Goal: Information Seeking & Learning: Check status

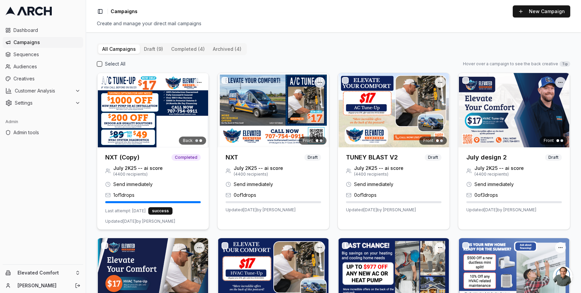
click at [137, 169] on span "July 2K25 -- ai score" at bounding box center [137, 168] width 49 height 7
click at [130, 140] on img at bounding box center [153, 110] width 112 height 74
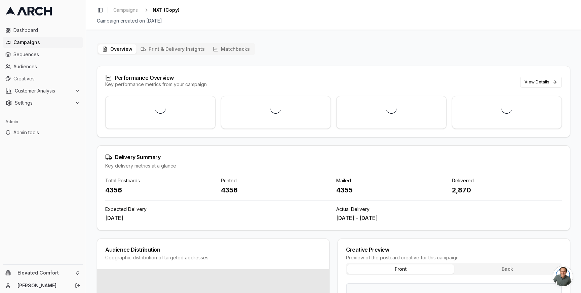
click at [235, 192] on div "4356" at bounding box center [276, 189] width 110 height 9
click at [347, 192] on div "4355" at bounding box center [391, 189] width 110 height 9
copy div "4355"
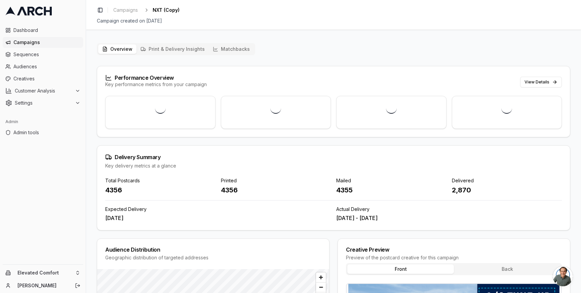
click at [230, 192] on div "4356" at bounding box center [276, 189] width 110 height 9
click at [40, 44] on span "Campaigns" at bounding box center [46, 42] width 67 height 7
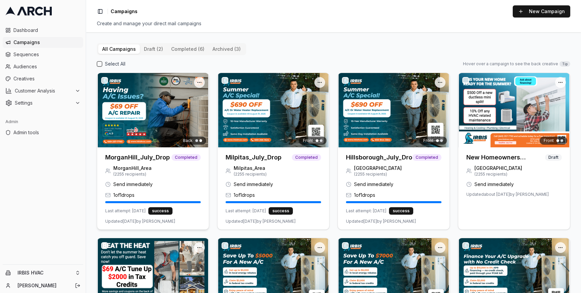
click at [137, 99] on img at bounding box center [153, 110] width 112 height 74
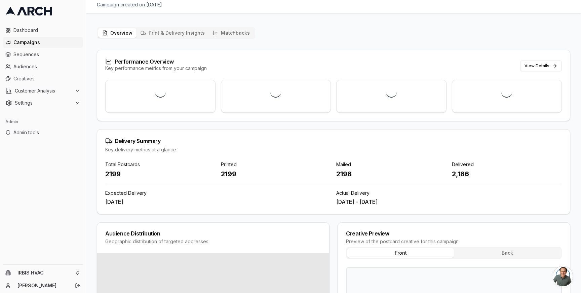
click at [221, 32] on div "Toggle Sidebar Campaigns MorganHill_July_Drop Campaign created on [DATE] Overvi…" at bounding box center [333, 146] width 495 height 293
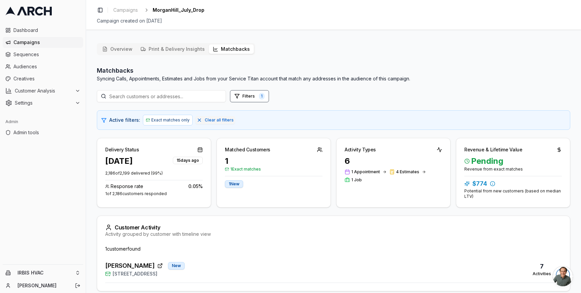
click at [235, 242] on div "Customer Activity Activity grouped by customer with timeline view" at bounding box center [333, 231] width 473 height 30
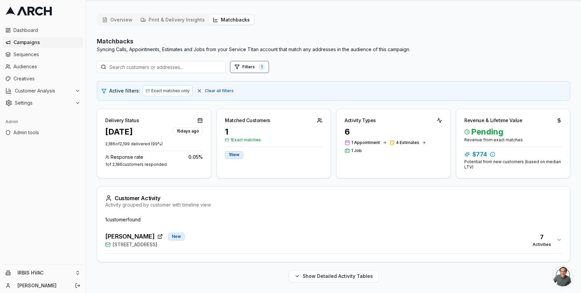
click at [229, 242] on div "[PERSON_NAME] New [STREET_ADDRESS] 7 Activities" at bounding box center [330, 240] width 451 height 16
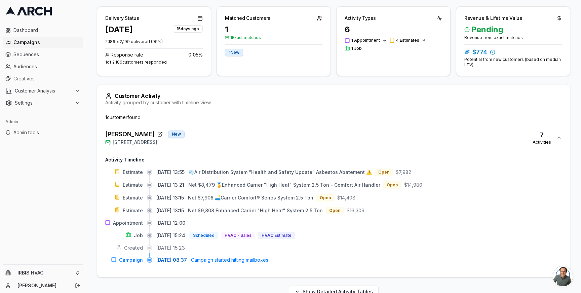
scroll to position [147, 0]
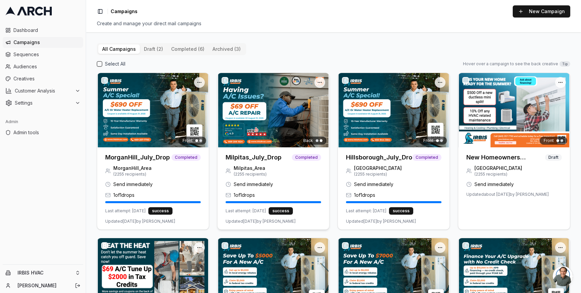
click at [246, 118] on img at bounding box center [274, 110] width 112 height 74
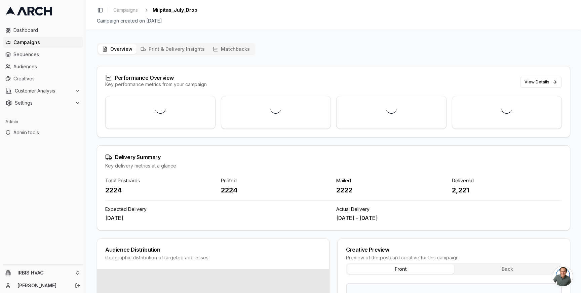
click at [226, 47] on button "Matchbacks" at bounding box center [231, 48] width 45 height 9
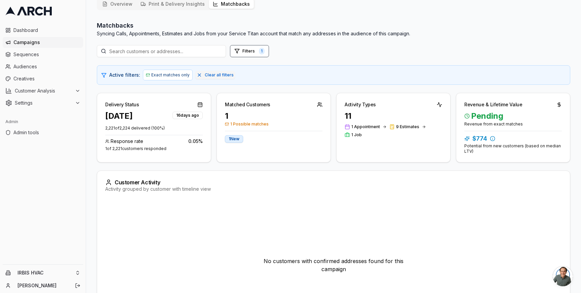
scroll to position [47, 0]
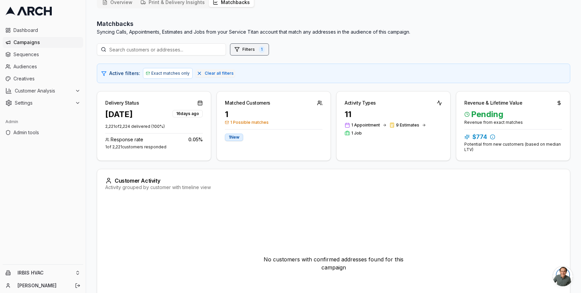
click at [245, 49] on button "Filters 1" at bounding box center [249, 49] width 39 height 12
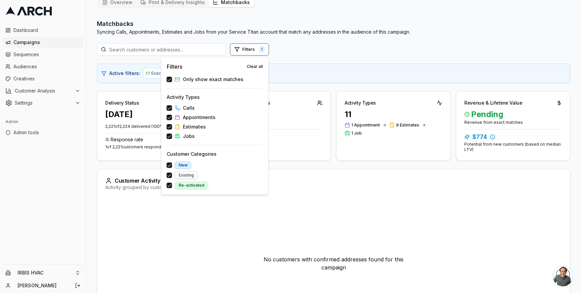
click at [193, 80] on span "Only show exact matches" at bounding box center [213, 79] width 61 height 7
click at [172, 80] on button "Only show exact matches" at bounding box center [169, 79] width 5 height 5
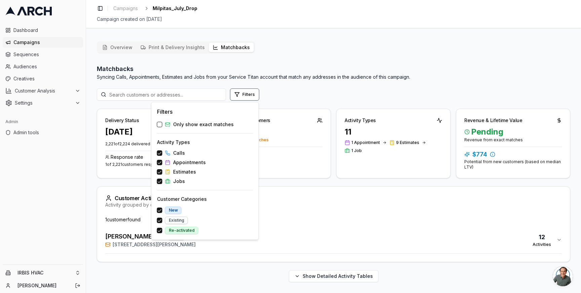
scroll to position [2, 0]
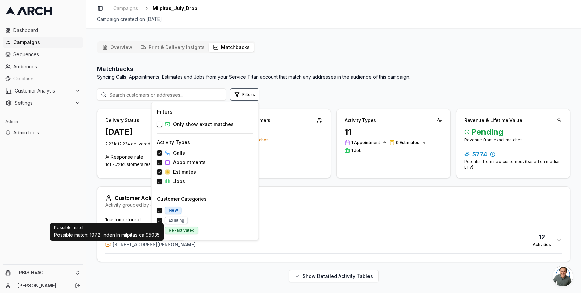
click at [109, 245] on icon "button" at bounding box center [107, 244] width 5 height 5
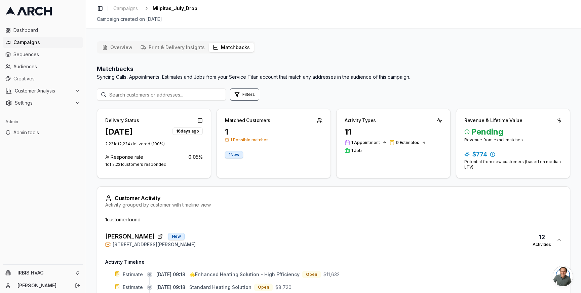
click at [109, 245] on icon "button" at bounding box center [107, 244] width 5 height 5
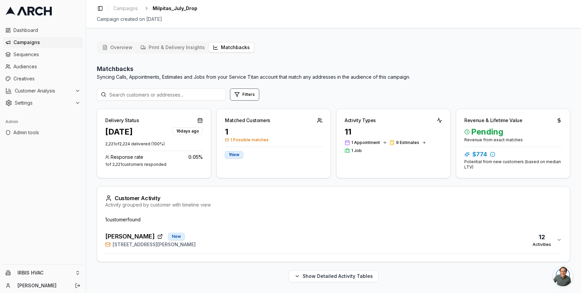
click at [109, 245] on icon "button" at bounding box center [107, 244] width 5 height 5
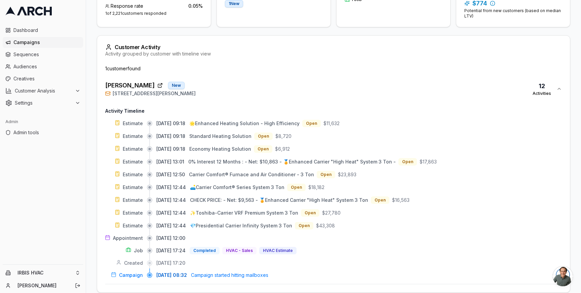
scroll to position [152, 0]
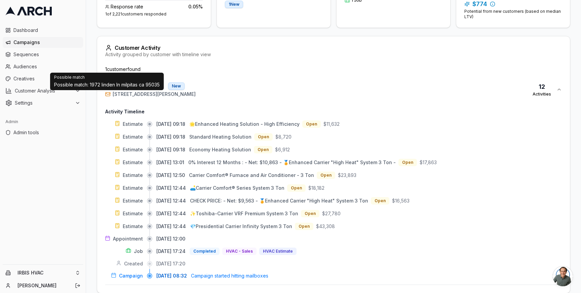
click at [107, 95] on icon "button" at bounding box center [107, 93] width 5 height 5
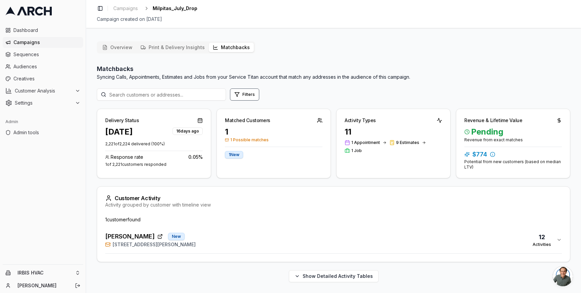
scroll to position [2, 0]
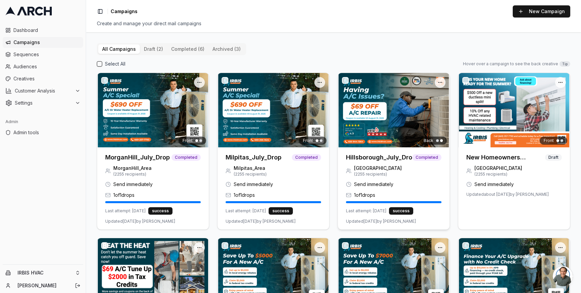
click at [389, 156] on h3 "Hillsborough_July_Drop" at bounding box center [379, 157] width 66 height 9
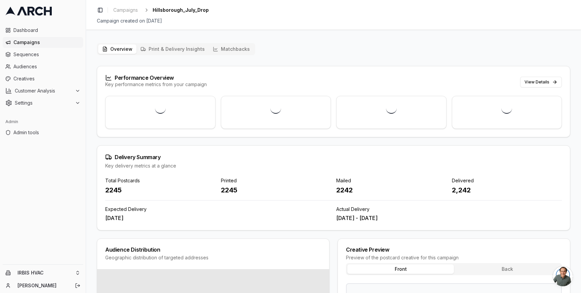
click at [228, 51] on button "Matchbacks" at bounding box center [231, 48] width 45 height 9
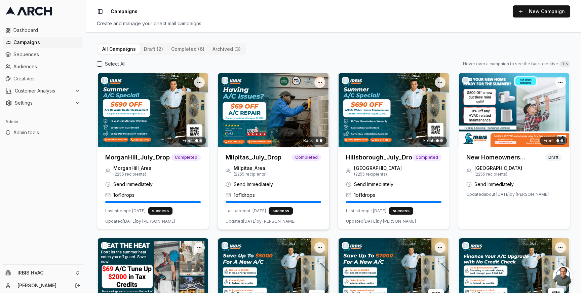
click at [249, 160] on h3 "Milpitas_July_Drop" at bounding box center [254, 157] width 56 height 9
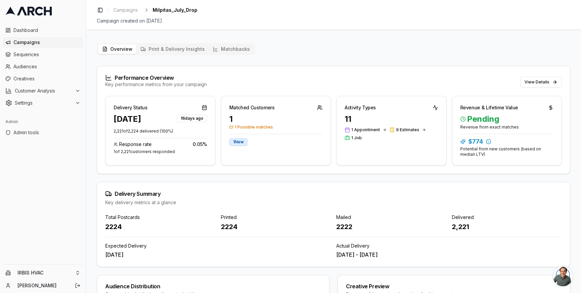
click at [220, 47] on button "Matchbacks" at bounding box center [231, 48] width 45 height 9
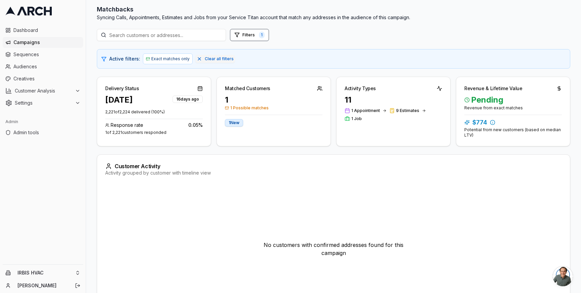
scroll to position [55, 0]
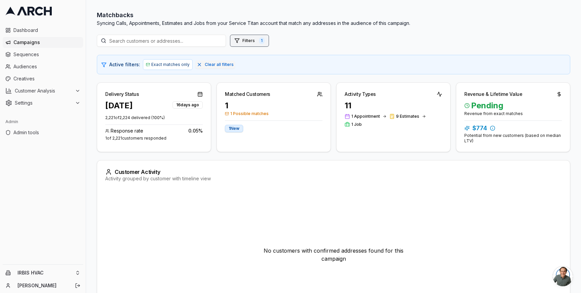
click at [252, 37] on button "Filters 1" at bounding box center [249, 41] width 39 height 12
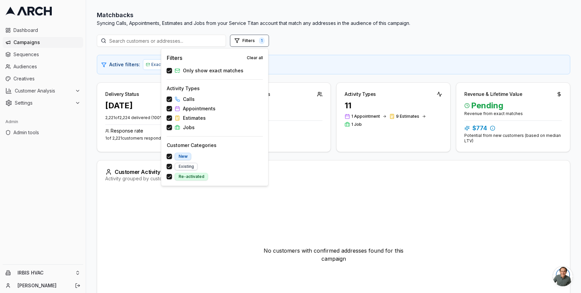
click at [199, 71] on span "Only show exact matches" at bounding box center [213, 70] width 61 height 7
click at [172, 71] on button "Only show exact matches" at bounding box center [169, 70] width 5 height 5
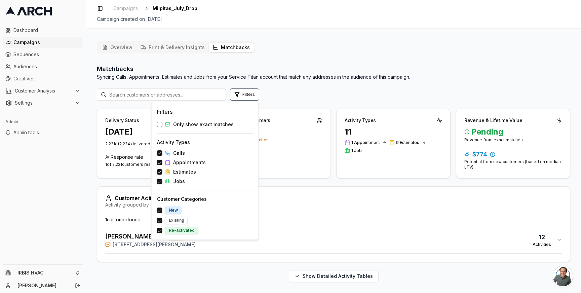
click at [263, 237] on div "[PERSON_NAME] [GEOGRAPHIC_DATA][STREET_ADDRESS][PERSON_NAME] 12 Activities" at bounding box center [330, 240] width 451 height 16
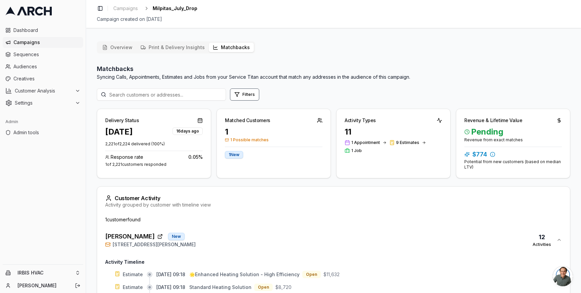
drag, startPoint x: 208, startPoint y: 246, endPoint x: 284, endPoint y: 117, distance: 149.6
click at [281, 117] on div "Matchbacks Syncing Calls, Appointments, Estimates and Jobs from your Service Ti…" at bounding box center [333, 263] width 473 height 399
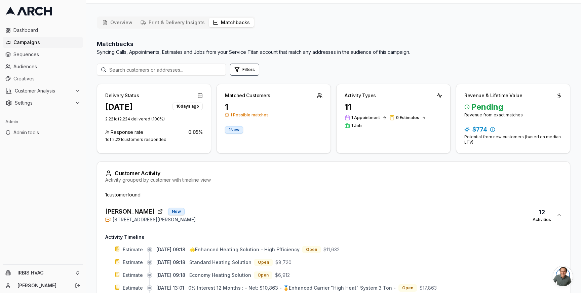
scroll to position [32, 0]
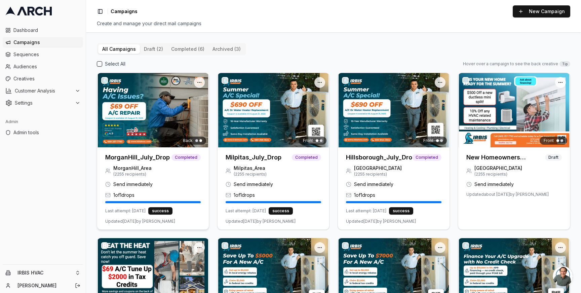
click at [169, 117] on img at bounding box center [153, 110] width 112 height 74
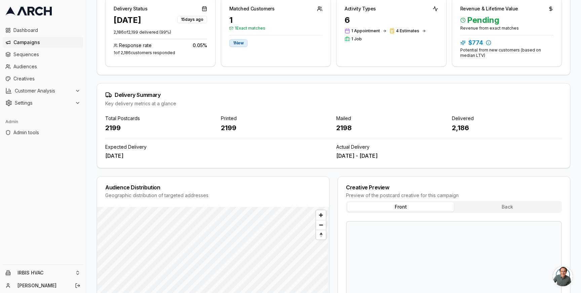
scroll to position [45, 0]
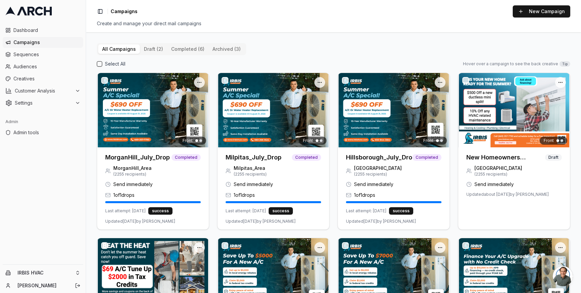
click at [213, 167] on div "Open menu Front MorganHill_July_Drop Completed MorganHill_Area ( 2255 recipient…" at bounding box center [333, 234] width 473 height 322
click at [212, 90] on div "Open menu Front MorganHill_July_Drop Completed MorganHill_Area ( 2255 recipient…" at bounding box center [333, 234] width 473 height 322
